Goal: Task Accomplishment & Management: Manage account settings

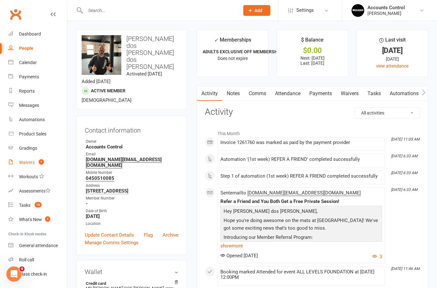
click at [31, 166] on link "Waivers 1" at bounding box center [37, 163] width 59 height 14
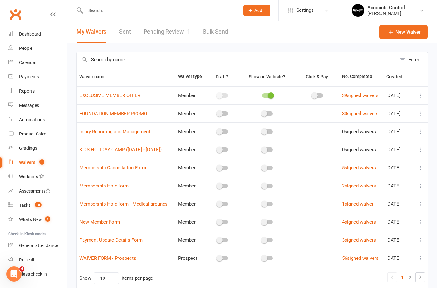
click at [177, 31] on link "Pending Review 1" at bounding box center [167, 32] width 47 height 22
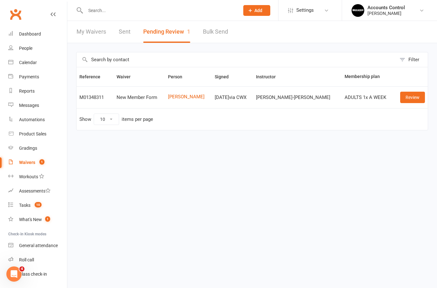
click at [133, 12] on input "text" at bounding box center [158, 10] width 151 height 9
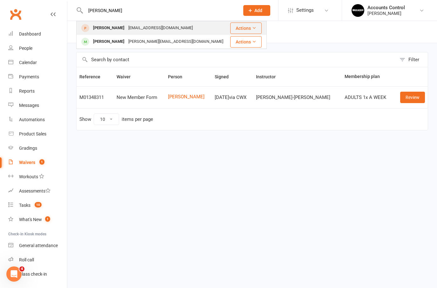
type input "Kai"
click at [102, 31] on div "Kaique Sarzi" at bounding box center [108, 27] width 35 height 9
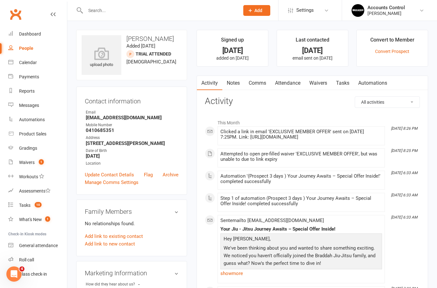
click at [317, 88] on link "Waivers" at bounding box center [318, 83] width 27 height 15
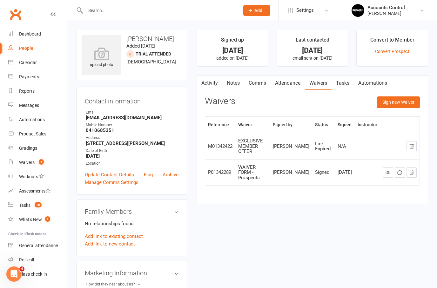
click at [402, 103] on button "Sign new Waiver" at bounding box center [398, 102] width 43 height 11
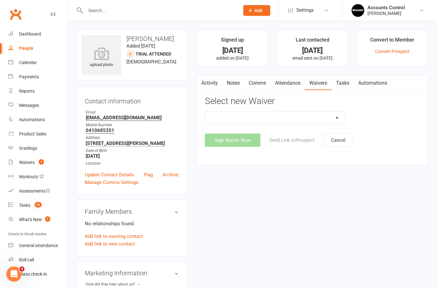
select select "14662"
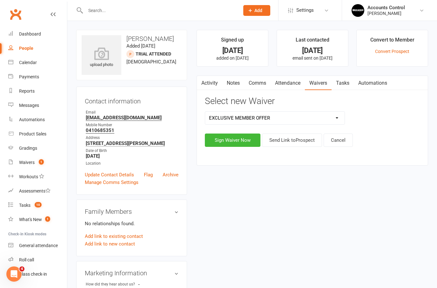
click at [279, 142] on button "Send Link to Prospect" at bounding box center [292, 140] width 60 height 13
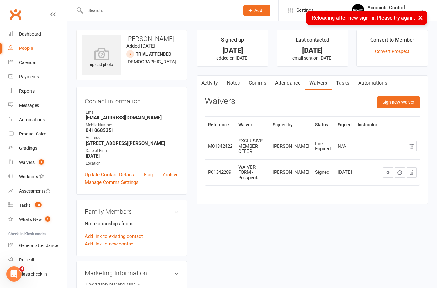
click at [400, 104] on button "Sign new Waiver" at bounding box center [398, 102] width 43 height 11
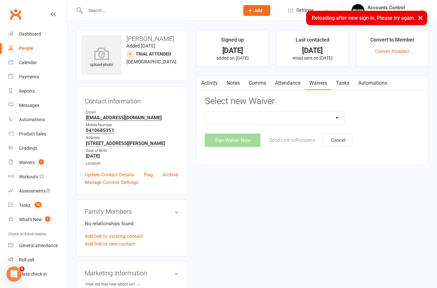
select select "14662"
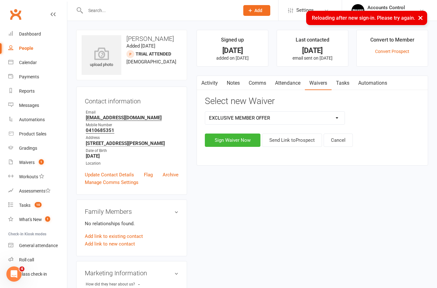
click at [279, 145] on button "Send Link to Prospect" at bounding box center [292, 140] width 60 height 13
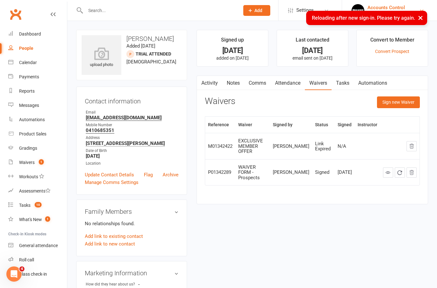
click at [392, 9] on div "Accounts Control" at bounding box center [385, 8] width 37 height 6
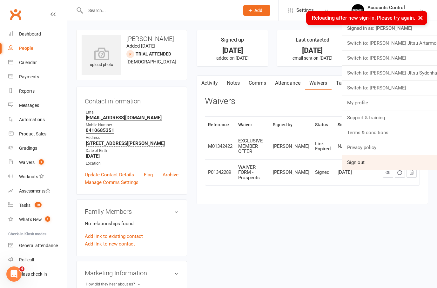
click at [358, 164] on link "Sign out" at bounding box center [389, 162] width 95 height 15
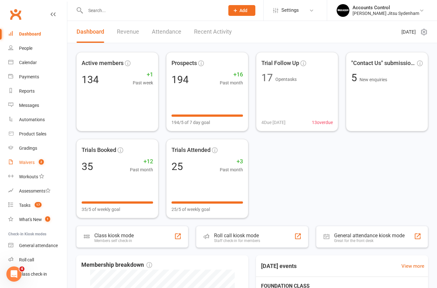
click at [26, 163] on div "Waivers" at bounding box center [27, 162] width 16 height 5
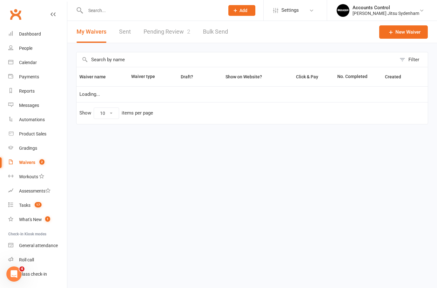
select select "25"
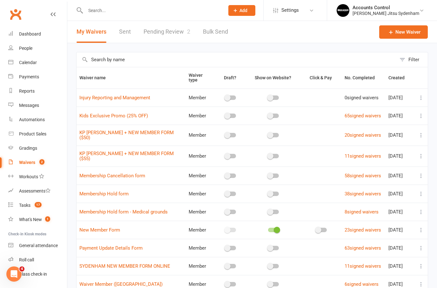
click at [168, 32] on link "Pending Review 2" at bounding box center [167, 32] width 47 height 22
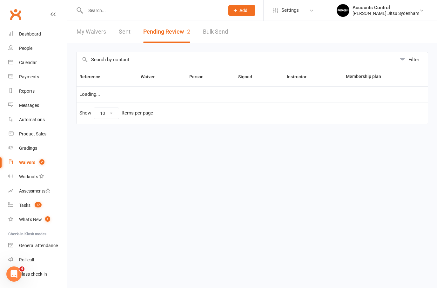
select select "25"
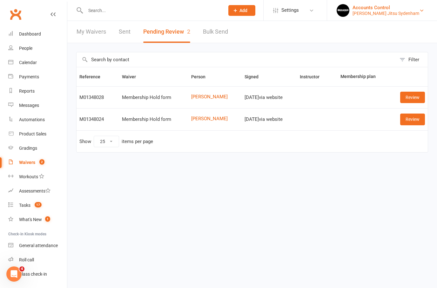
click at [393, 10] on div "Accounts Control" at bounding box center [385, 8] width 67 height 6
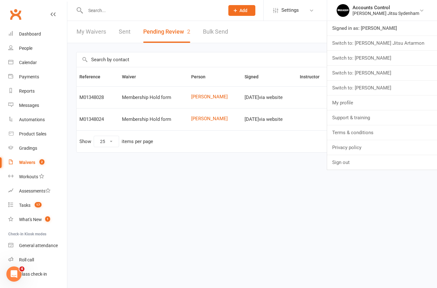
click at [388, 74] on link "Switch to: [PERSON_NAME]" at bounding box center [382, 73] width 110 height 15
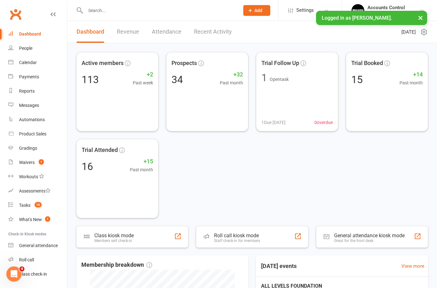
click at [125, 15] on div at bounding box center [155, 10] width 159 height 21
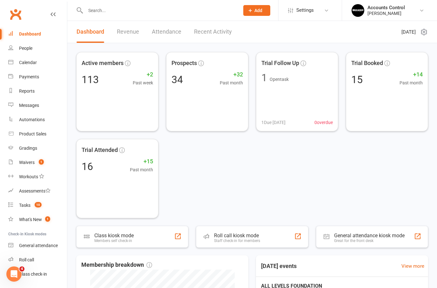
click at [109, 14] on input "text" at bounding box center [158, 10] width 151 height 9
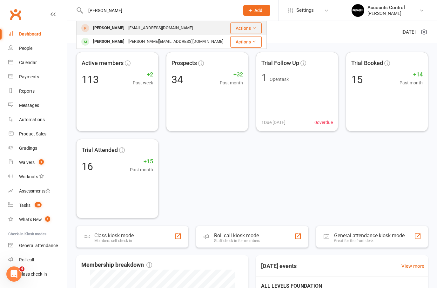
type input "[PERSON_NAME]"
click at [93, 30] on div "[PERSON_NAME]" at bounding box center [108, 27] width 35 height 9
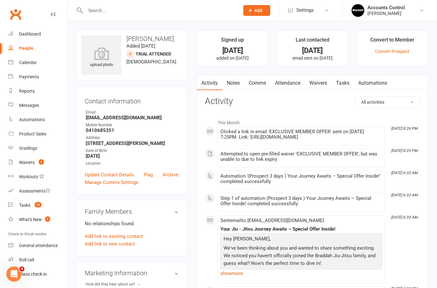
click at [324, 84] on link "Waivers" at bounding box center [318, 83] width 27 height 15
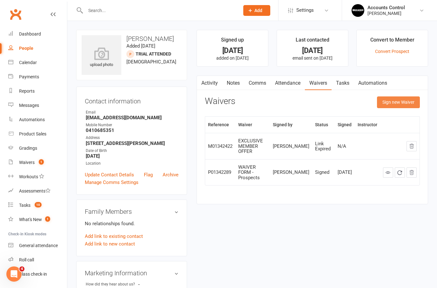
click at [381, 99] on button "Sign new Waiver" at bounding box center [398, 102] width 43 height 11
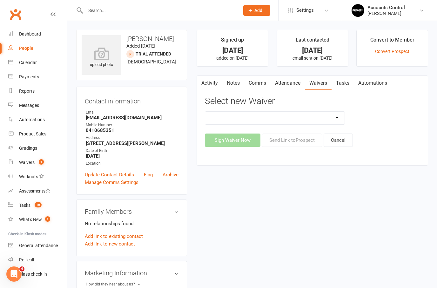
click at [346, 115] on div "EXCLUSIVE MEMBER OFFER FOUNDATION MEMBER PROMO Injury Reporting and Management …" at bounding box center [275, 117] width 150 height 13
select select "14662"
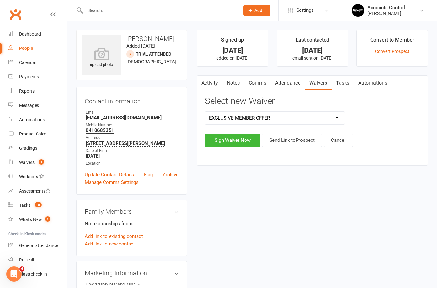
click at [277, 147] on div "Activity Notes Comms Attendance Waivers Tasks Automations Select new Waiver EXC…" at bounding box center [312, 121] width 231 height 90
click at [279, 142] on button "Send Link to [GEOGRAPHIC_DATA]" at bounding box center [292, 140] width 60 height 13
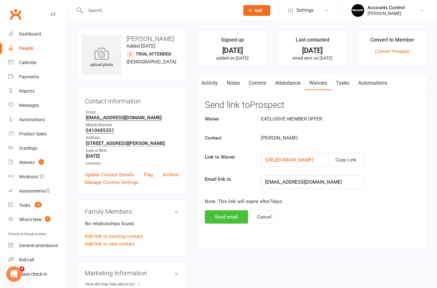
click at [230, 216] on button "Send email" at bounding box center [226, 216] width 43 height 13
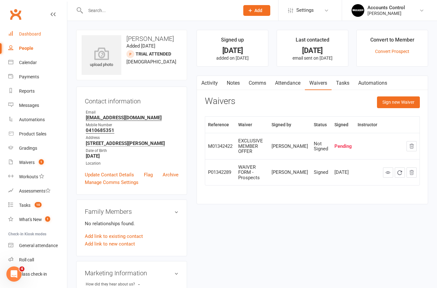
click at [36, 36] on div "Dashboard" at bounding box center [30, 33] width 22 height 5
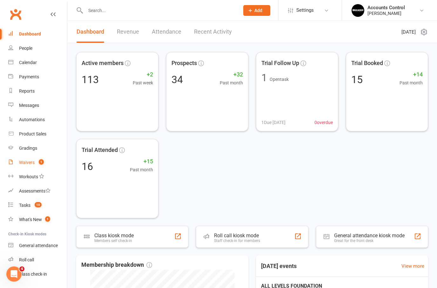
click at [23, 163] on div "Waivers" at bounding box center [27, 162] width 16 height 5
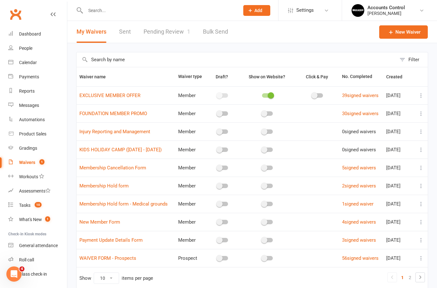
click at [170, 33] on link "Pending Review 1" at bounding box center [167, 32] width 47 height 22
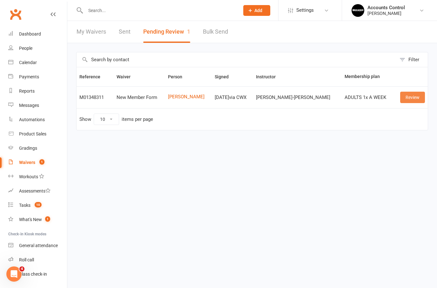
click at [419, 101] on link "Review" at bounding box center [412, 97] width 25 height 11
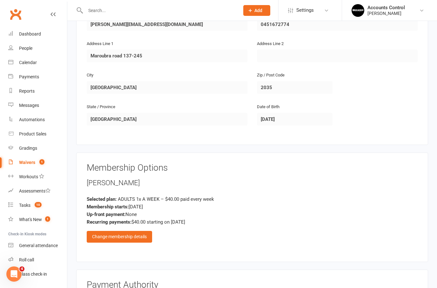
scroll to position [183, 0]
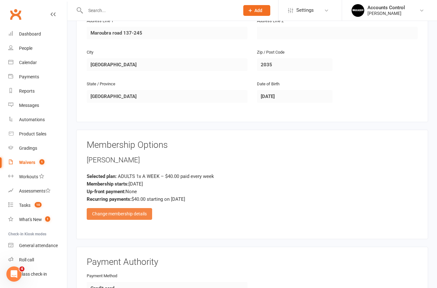
click at [121, 214] on div "Change membership details" at bounding box center [119, 213] width 65 height 11
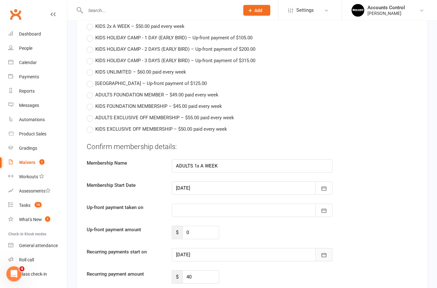
scroll to position [395, 0]
click at [323, 254] on icon "button" at bounding box center [324, 255] width 6 height 6
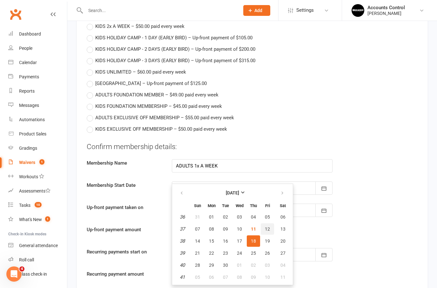
click at [266, 229] on span "12" at bounding box center [267, 229] width 5 height 5
type input "[DATE]"
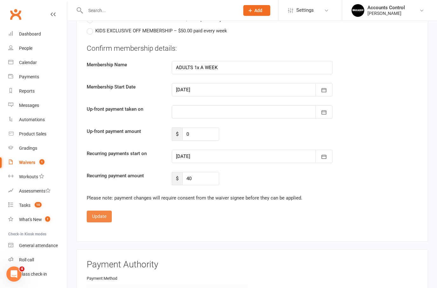
click at [100, 214] on button "Update" at bounding box center [99, 216] width 25 height 11
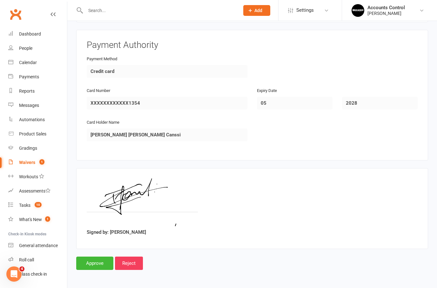
scroll to position [377, 0]
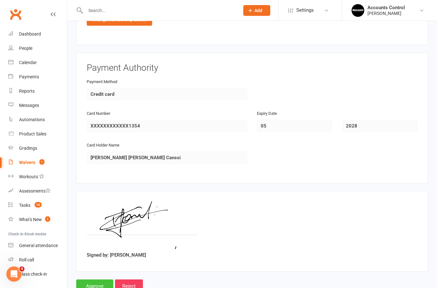
click at [93, 281] on input "Approve" at bounding box center [94, 286] width 37 height 13
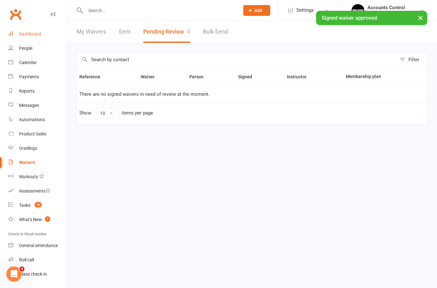
click at [38, 37] on div "Dashboard" at bounding box center [30, 33] width 22 height 5
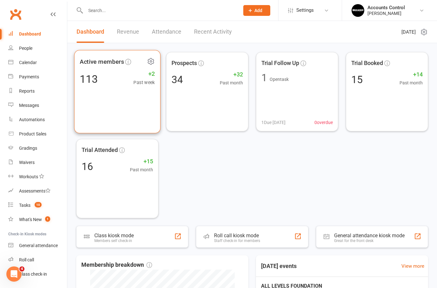
click at [153, 62] on icon at bounding box center [151, 61] width 8 height 8
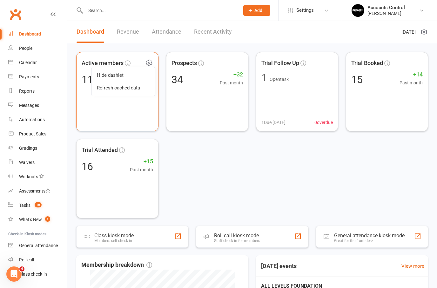
click at [134, 90] on link "Refresh cached data" at bounding box center [123, 88] width 63 height 13
